Goal: Information Seeking & Learning: Check status

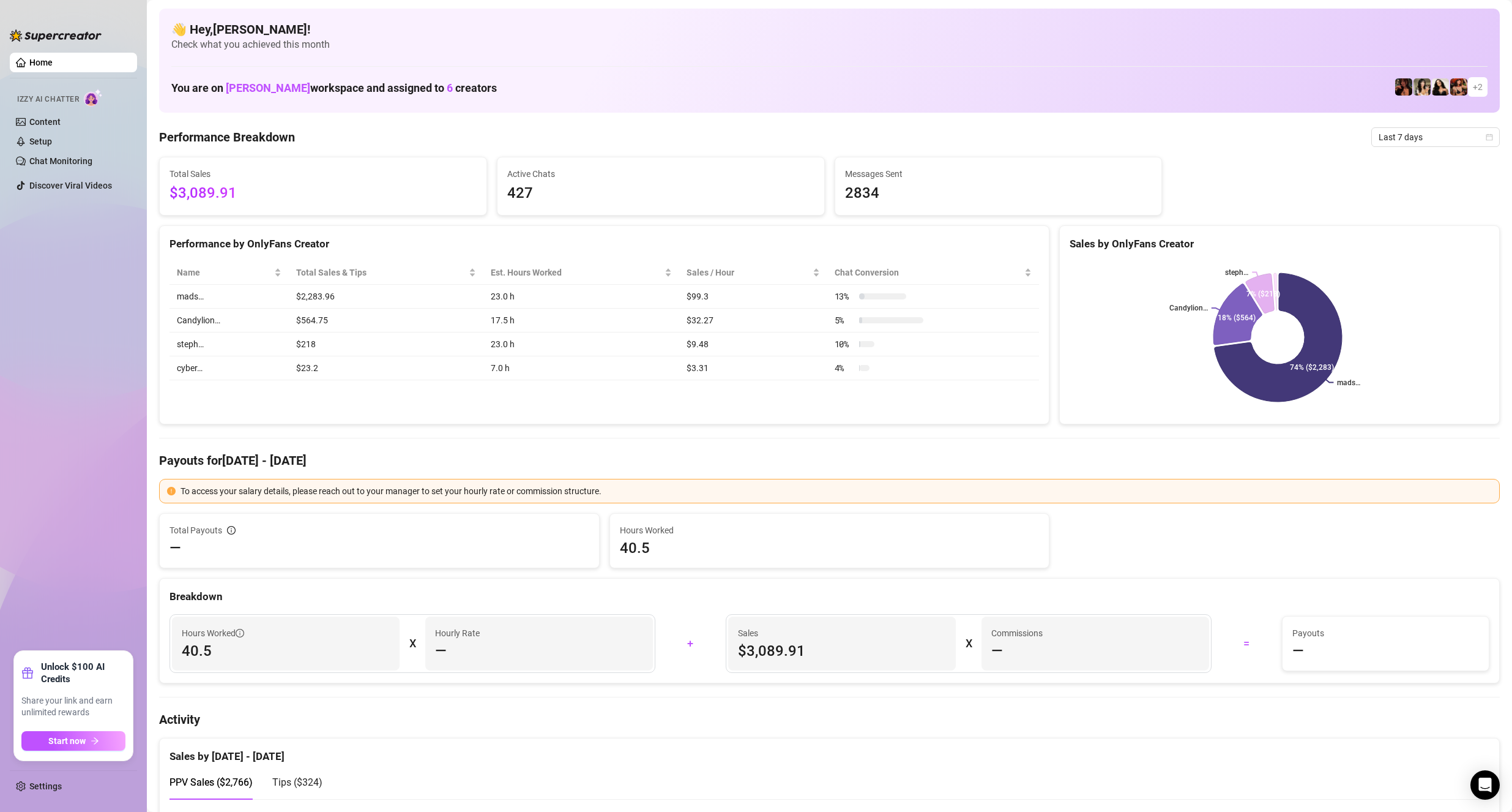
click at [53, 58] on link "Home" at bounding box center [41, 62] width 23 height 10
click at [60, 117] on link "Content" at bounding box center [45, 121] width 32 height 10
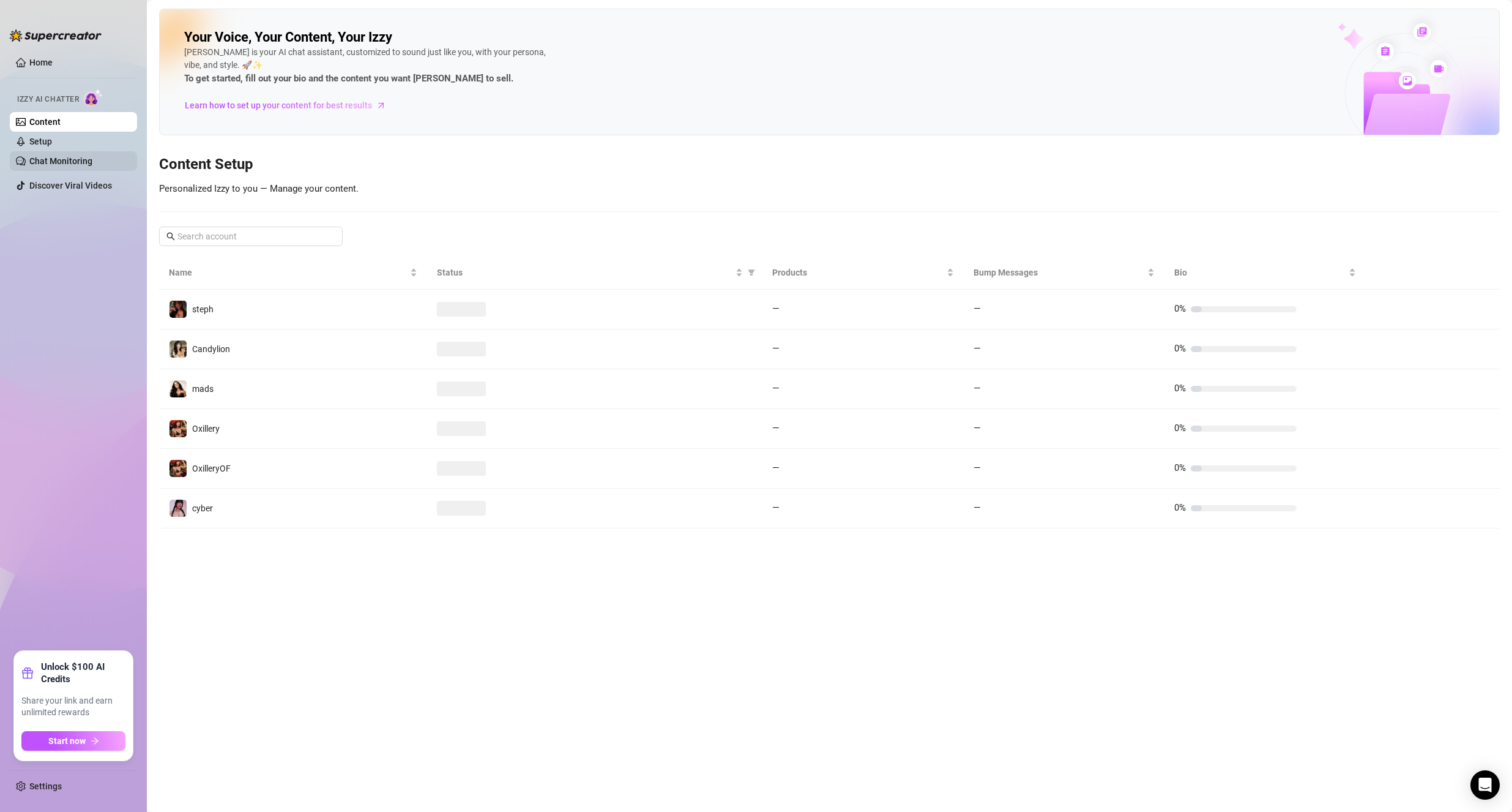
click at [66, 166] on link "Chat Monitoring" at bounding box center [61, 161] width 63 height 10
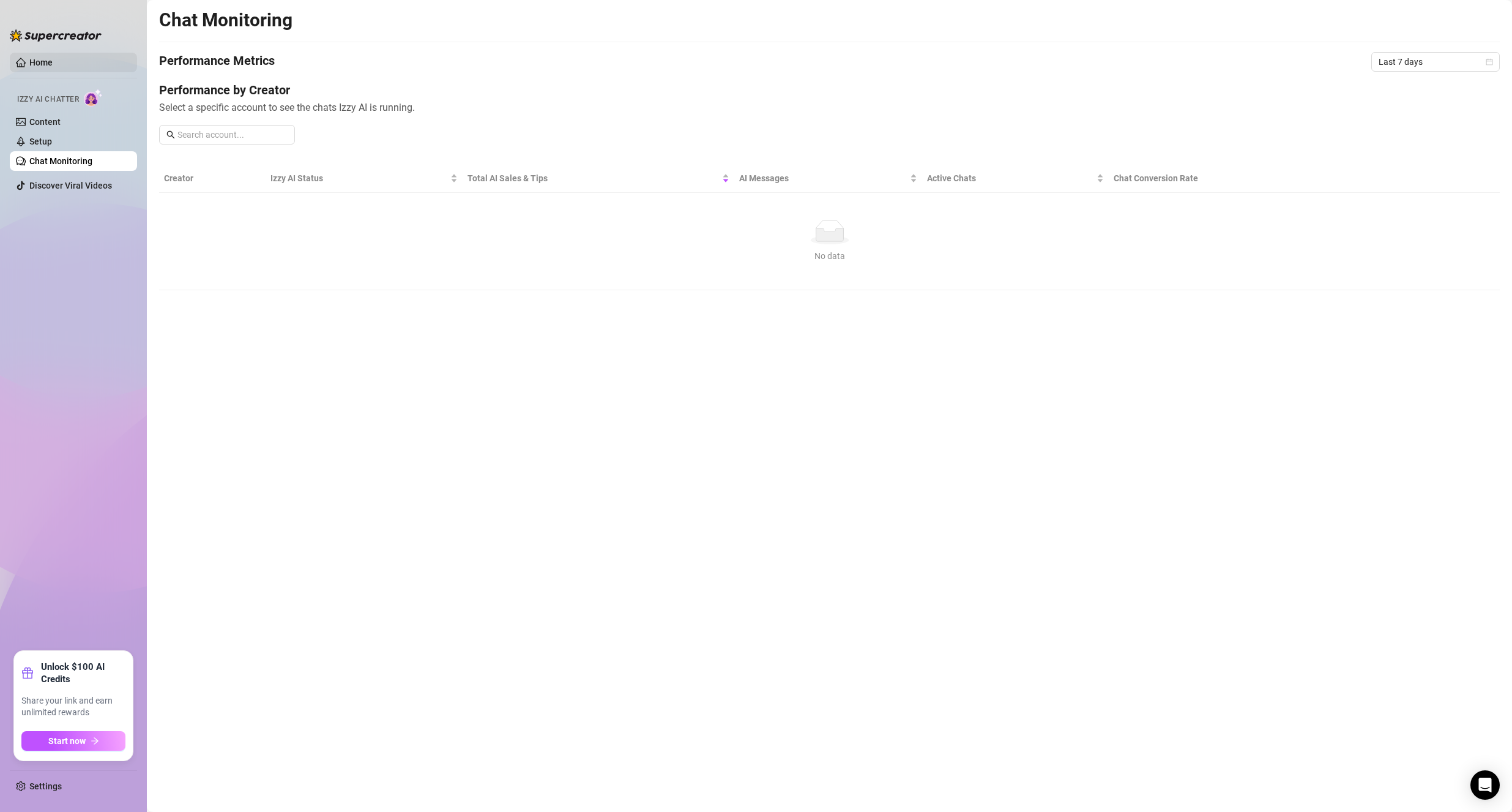
click at [53, 67] on link "Home" at bounding box center [41, 62] width 23 height 10
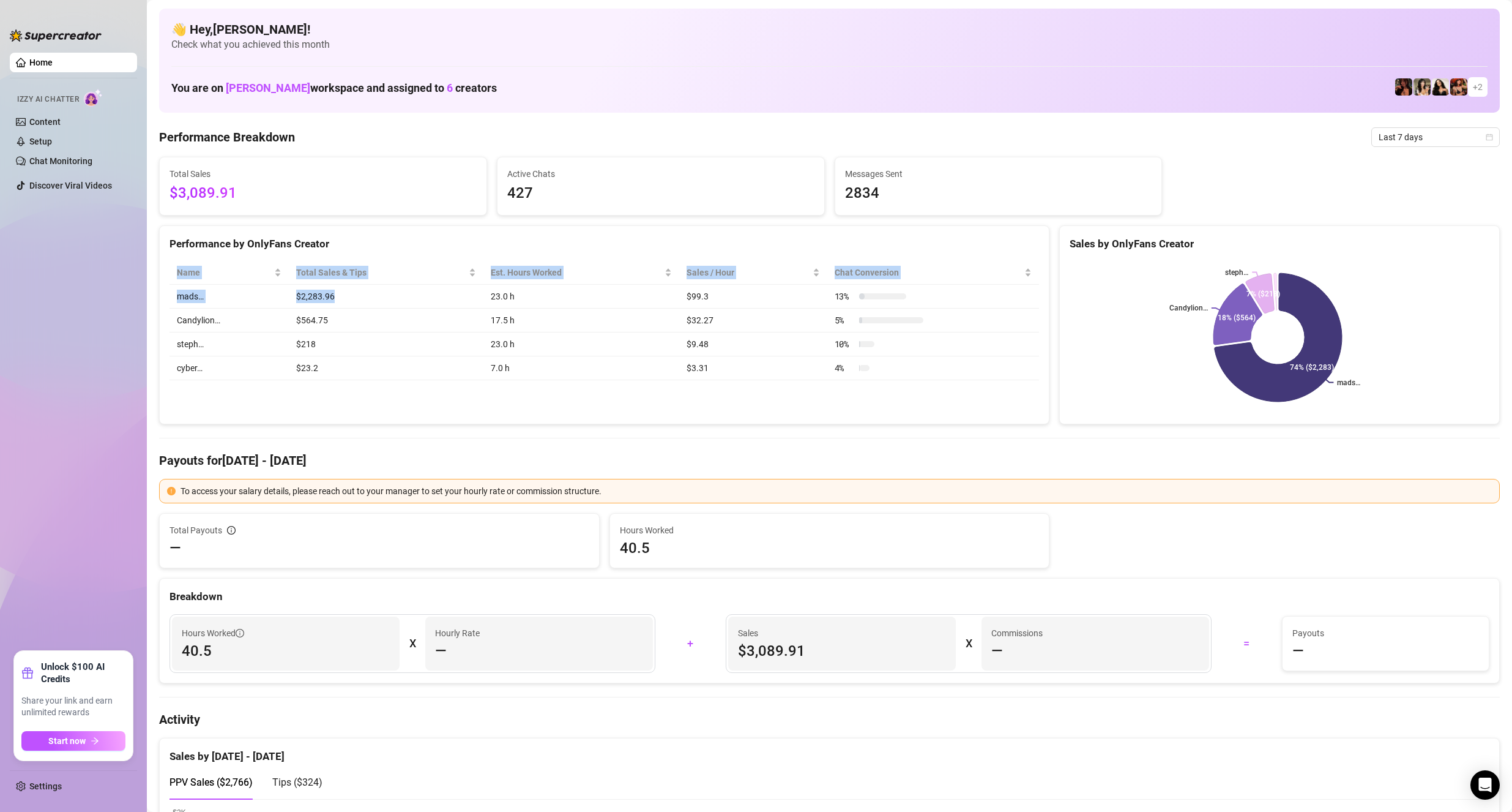
drag, startPoint x: 341, startPoint y: 301, endPoint x: 168, endPoint y: 296, distance: 173.1
click at [168, 296] on div "Name Total Sales & Tips Est. Hours Worked Sales / Hour Chat Conversion mads… $2…" at bounding box center [604, 320] width 889 height 139
click at [335, 294] on td "$2,283.96" at bounding box center [386, 297] width 194 height 24
drag, startPoint x: 300, startPoint y: 293, endPoint x: 346, endPoint y: 302, distance: 46.9
click at [346, 302] on td "$2,283.96" at bounding box center [386, 297] width 194 height 24
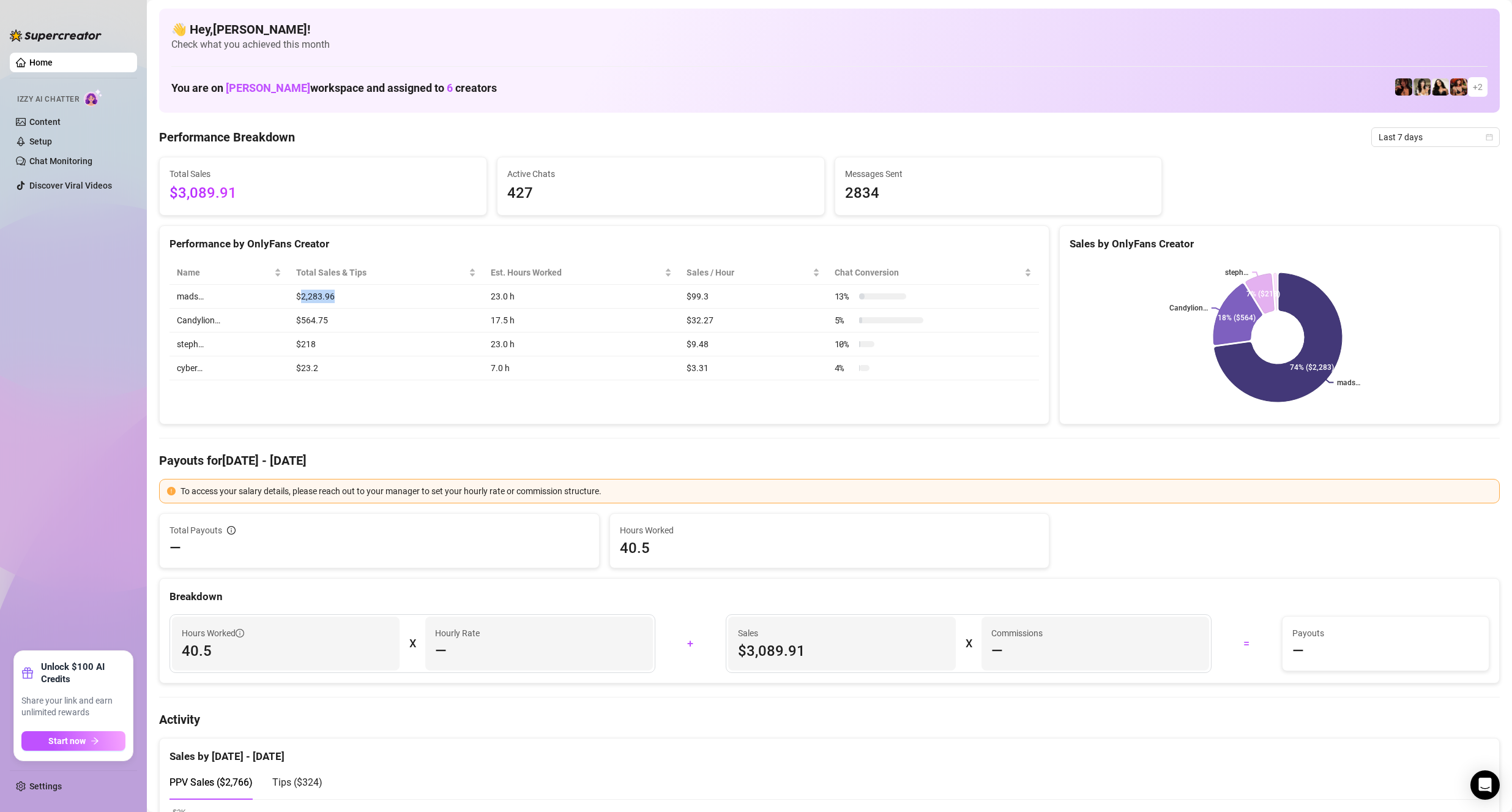
click at [387, 296] on td "$2,283.96" at bounding box center [386, 297] width 194 height 24
drag, startPoint x: 349, startPoint y: 326, endPoint x: 254, endPoint y: 326, distance: 95.0
click at [284, 325] on tr "Candylion… $564.75 17.5 h $32.27 5 %" at bounding box center [605, 321] width 870 height 24
click at [121, 327] on ul "Home Izzy AI Chatter Content Setup Chat Monitoring Discover Viral Videos" at bounding box center [74, 347] width 127 height 598
click at [166, 328] on div "Name Total Sales & Tips Est. Hours Worked Sales / Hour Chat Conversion mads… $2…" at bounding box center [604, 320] width 889 height 139
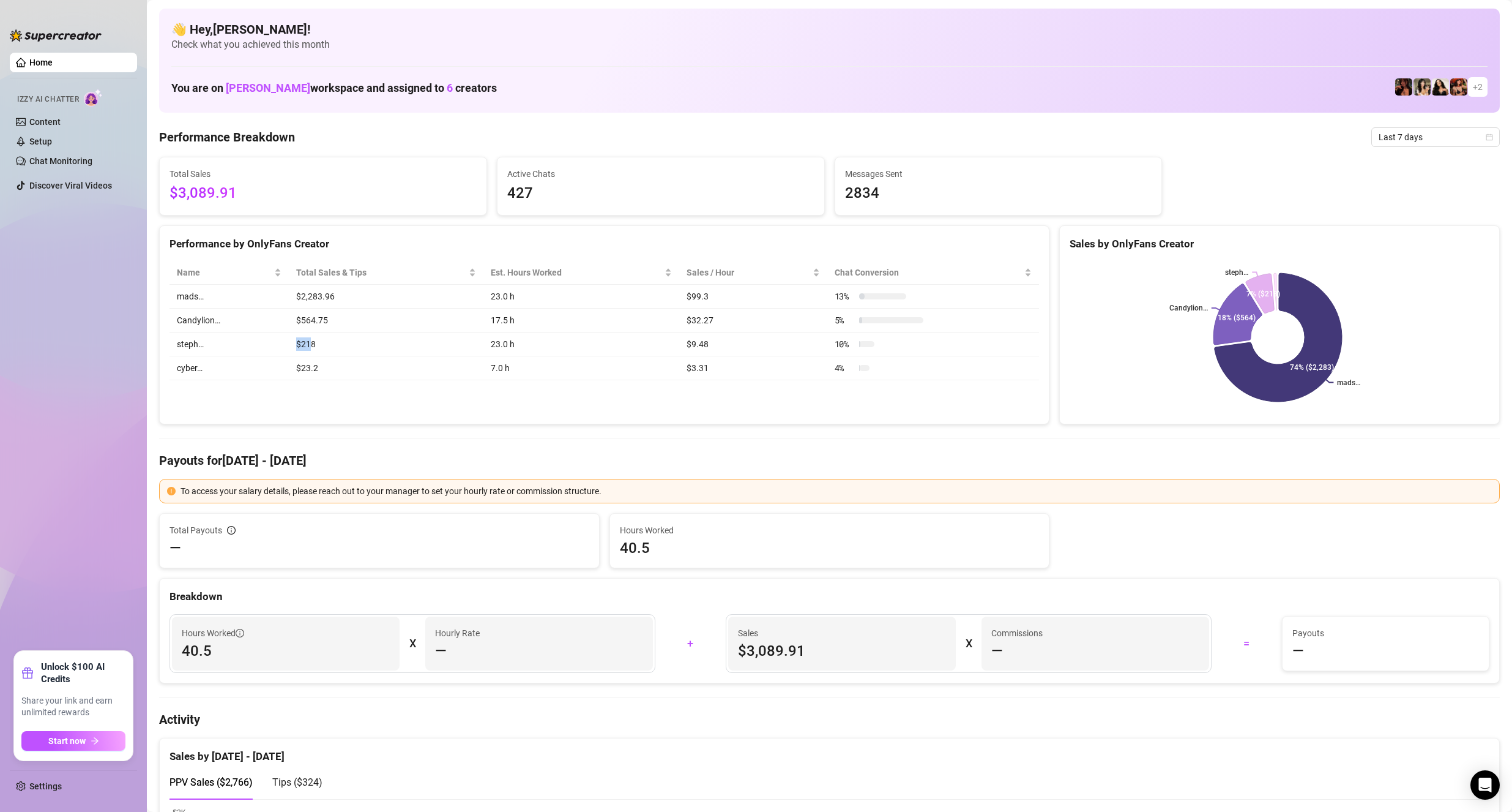
drag, startPoint x: 308, startPoint y: 342, endPoint x: 277, endPoint y: 342, distance: 31.0
click at [277, 342] on tr "steph… $218 23.0 h $9.48 10 %" at bounding box center [605, 345] width 870 height 24
drag, startPoint x: 369, startPoint y: 375, endPoint x: 348, endPoint y: 370, distance: 21.6
click at [349, 370] on td "$23.2" at bounding box center [386, 368] width 194 height 24
drag, startPoint x: 326, startPoint y: 346, endPoint x: 247, endPoint y: 342, distance: 79.1
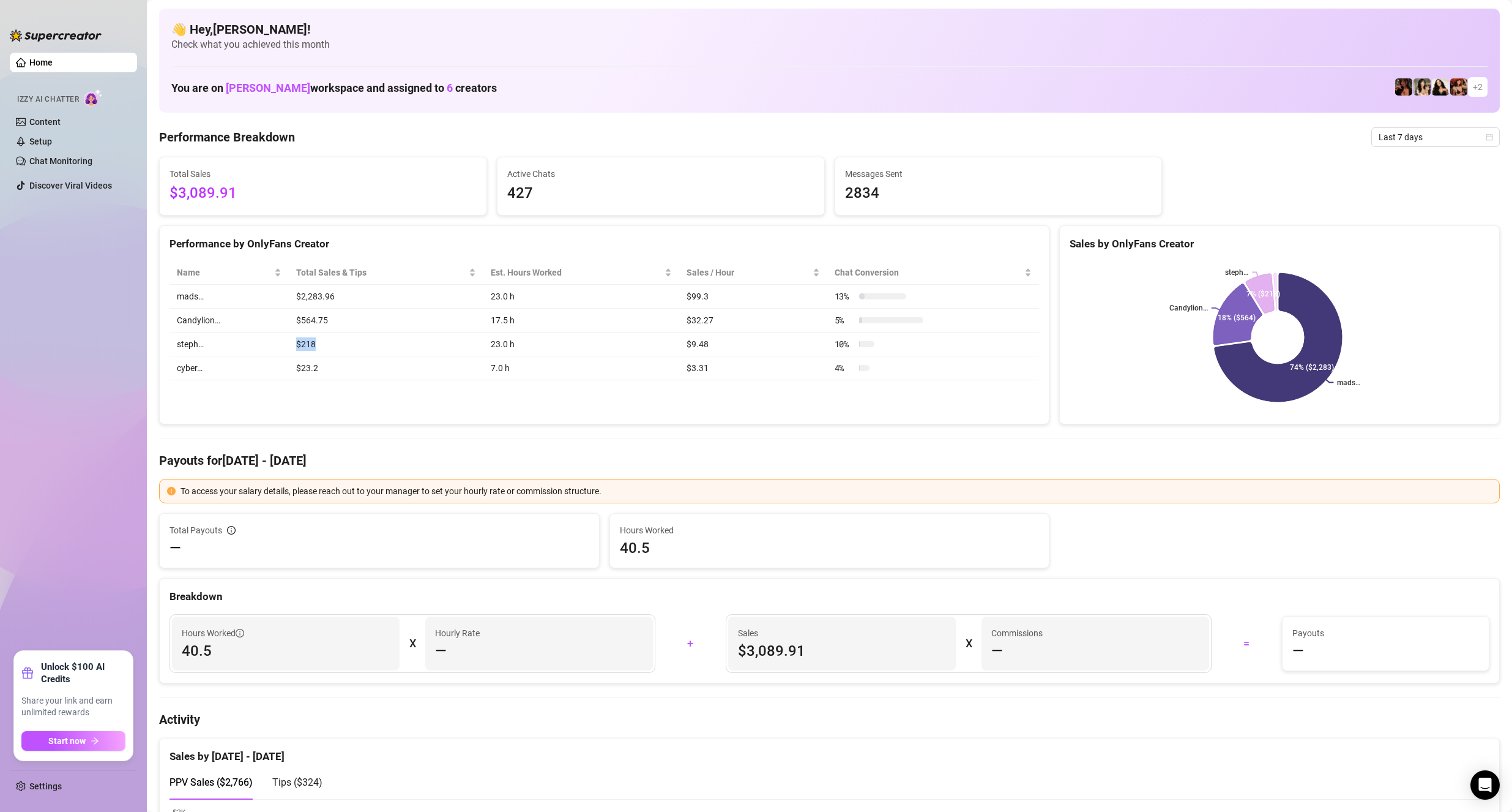
click at [247, 342] on tr "steph… $218 23.0 h $9.48 10 %" at bounding box center [605, 345] width 870 height 24
drag, startPoint x: 323, startPoint y: 372, endPoint x: 261, endPoint y: 374, distance: 62.0
click at [261, 374] on tr "cyber… $23.2 7.0 h $3.31 4 %" at bounding box center [605, 368] width 870 height 24
click at [328, 387] on div "Name Total Sales & Tips Est. Hours Worked Sales / Hour Chat Conversion mads… $2…" at bounding box center [604, 320] width 889 height 139
